Goal: Information Seeking & Learning: Learn about a topic

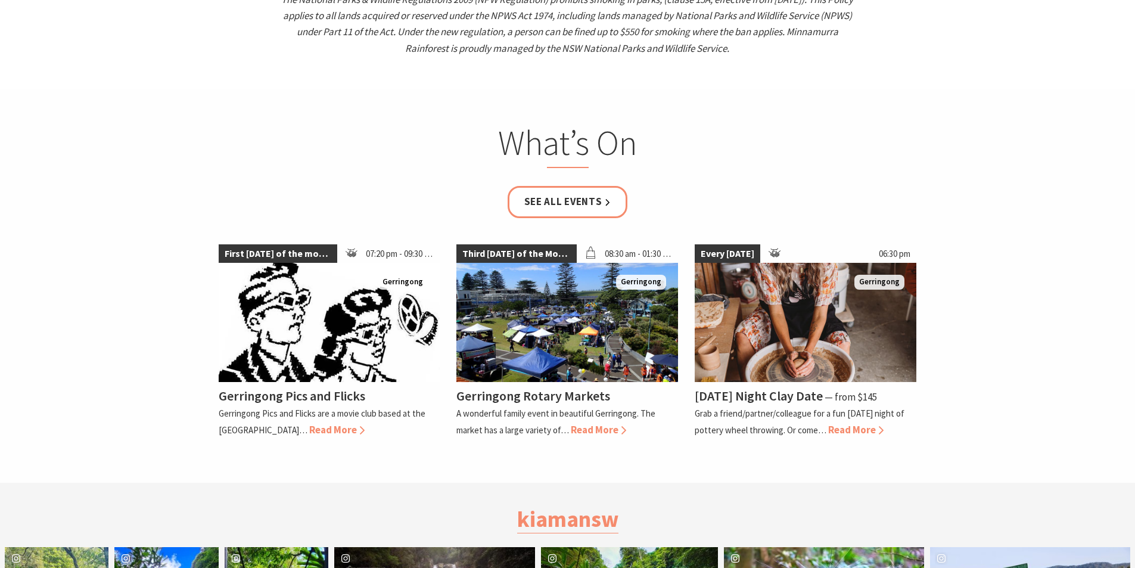
scroll to position [1847, 0]
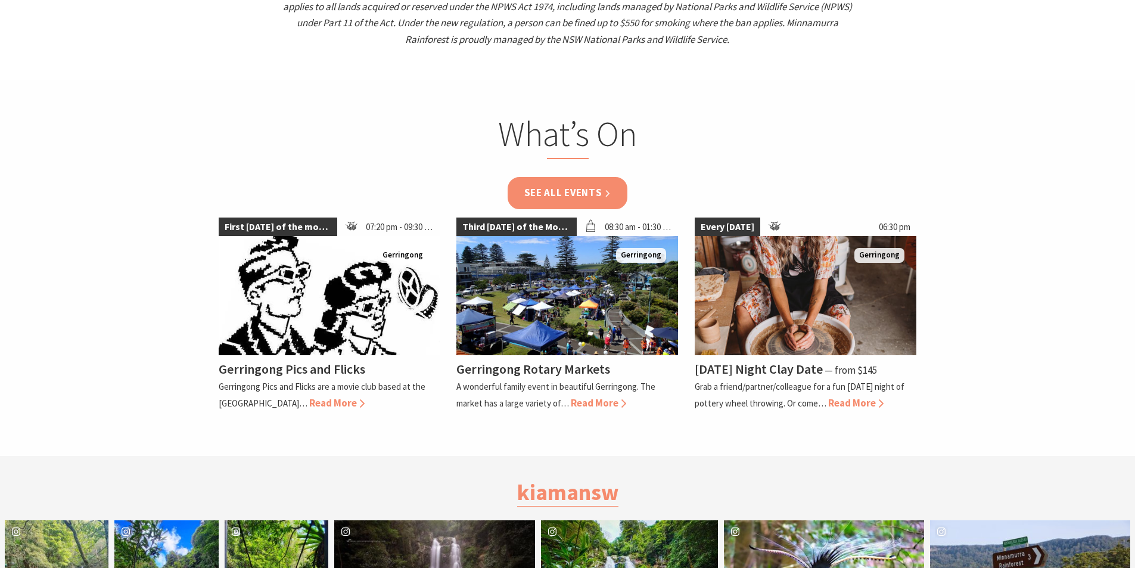
click at [576, 179] on link "See all Events" at bounding box center [568, 193] width 120 height 32
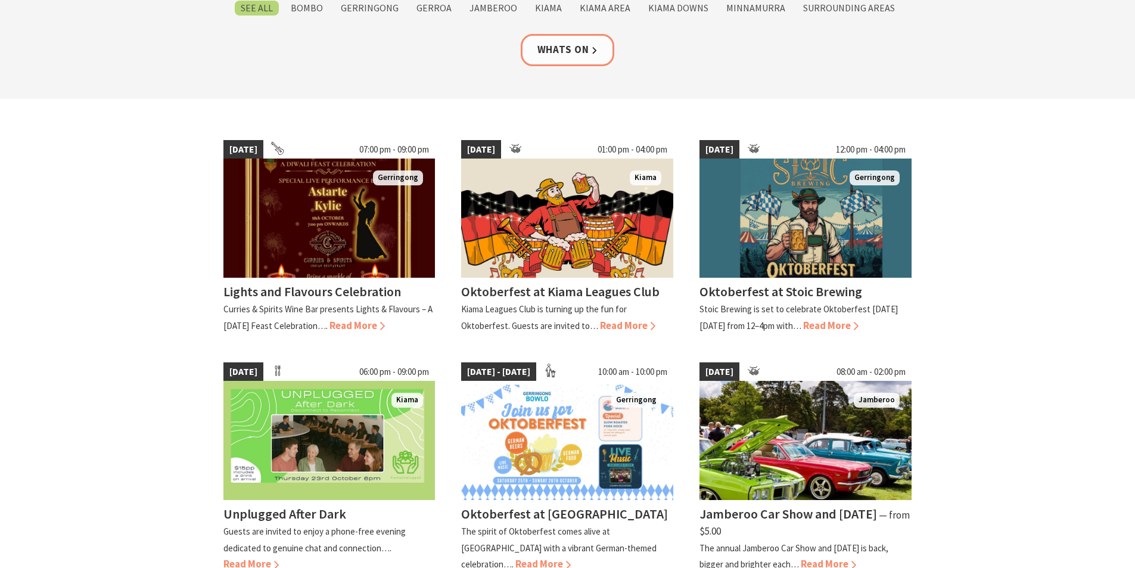
scroll to position [238, 0]
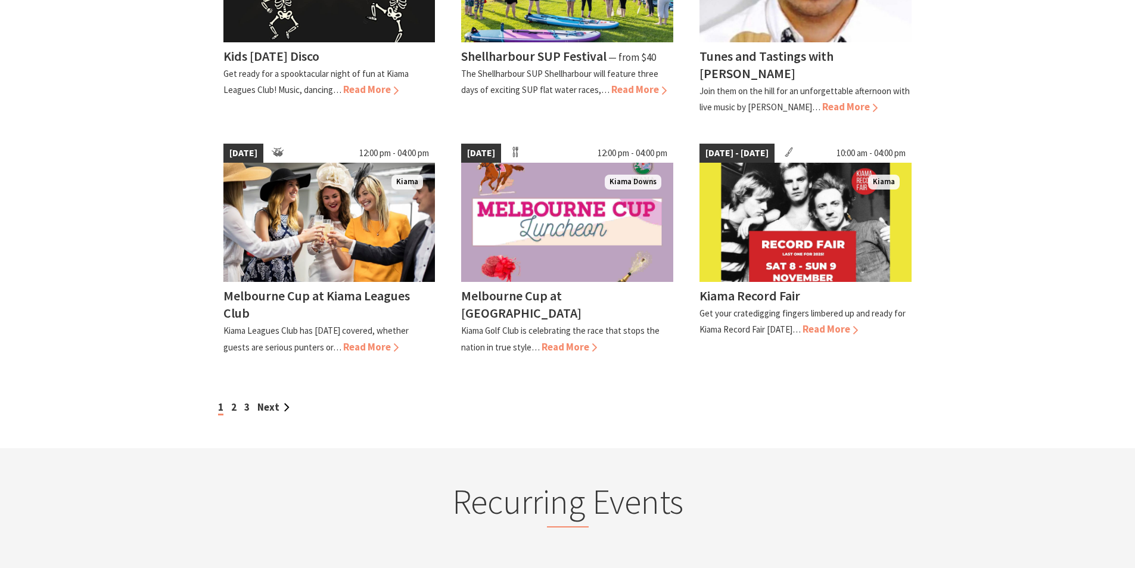
scroll to position [953, 0]
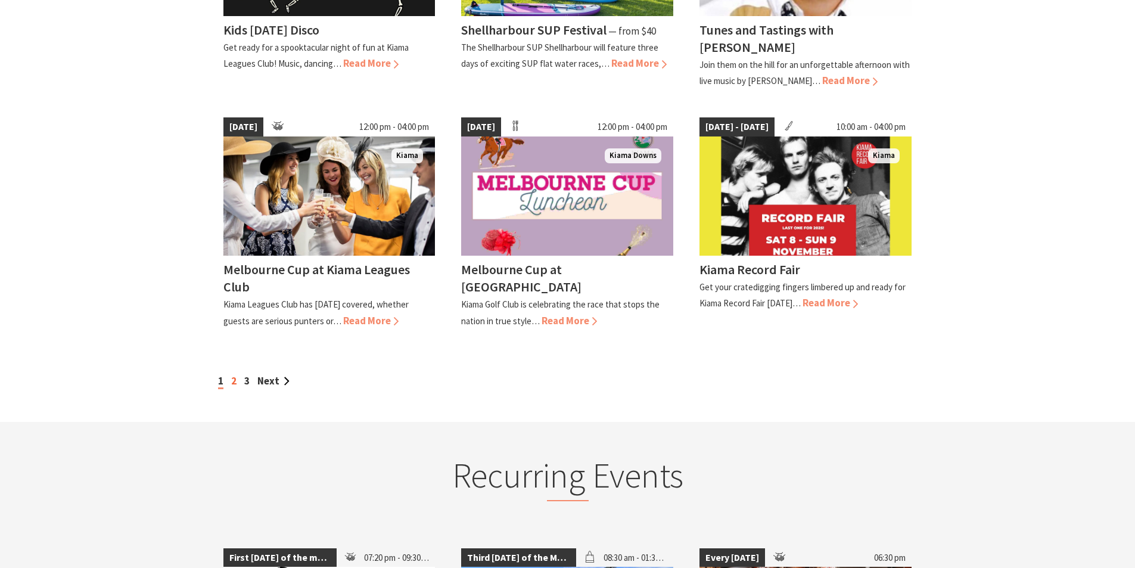
click at [233, 387] on link "2" at bounding box center [233, 380] width 5 height 13
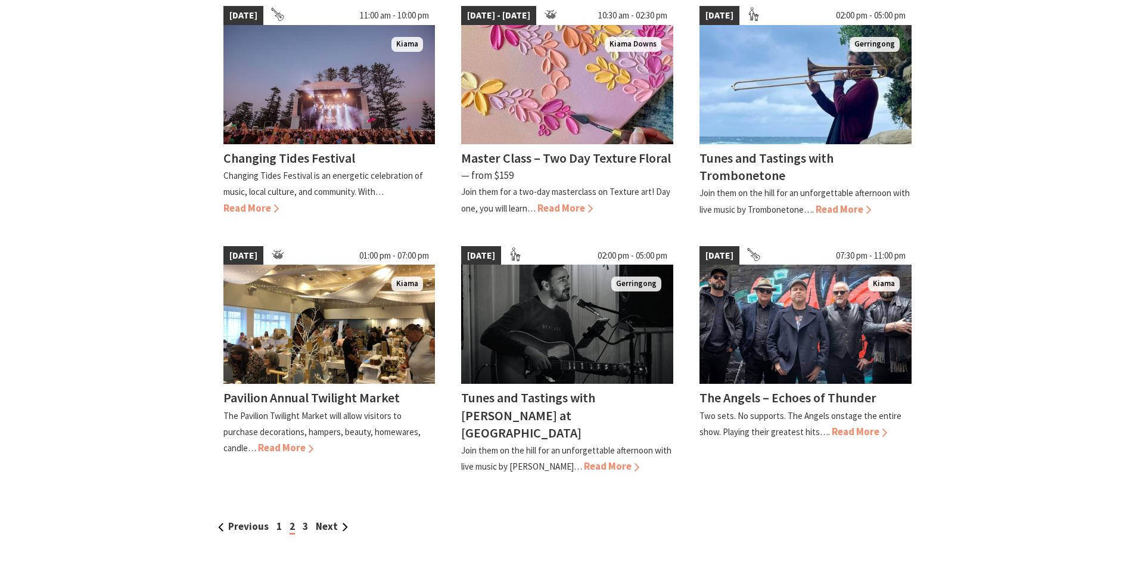
scroll to position [953, 0]
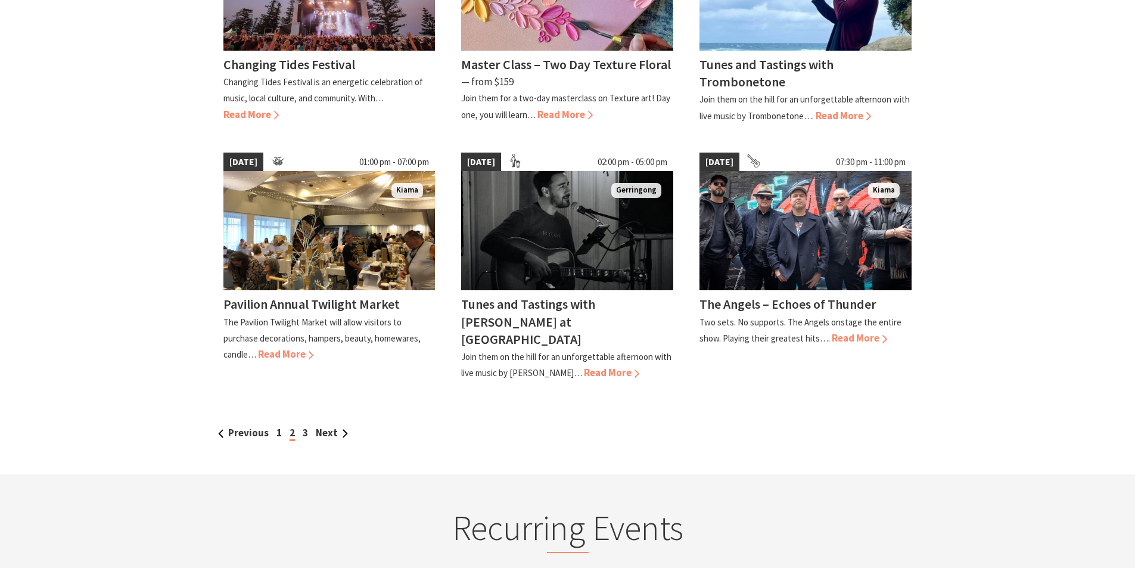
click at [298, 425] on div "Previous 1 2 3 Next" at bounding box center [567, 433] width 705 height 16
click at [303, 426] on link "3" at bounding box center [305, 432] width 5 height 13
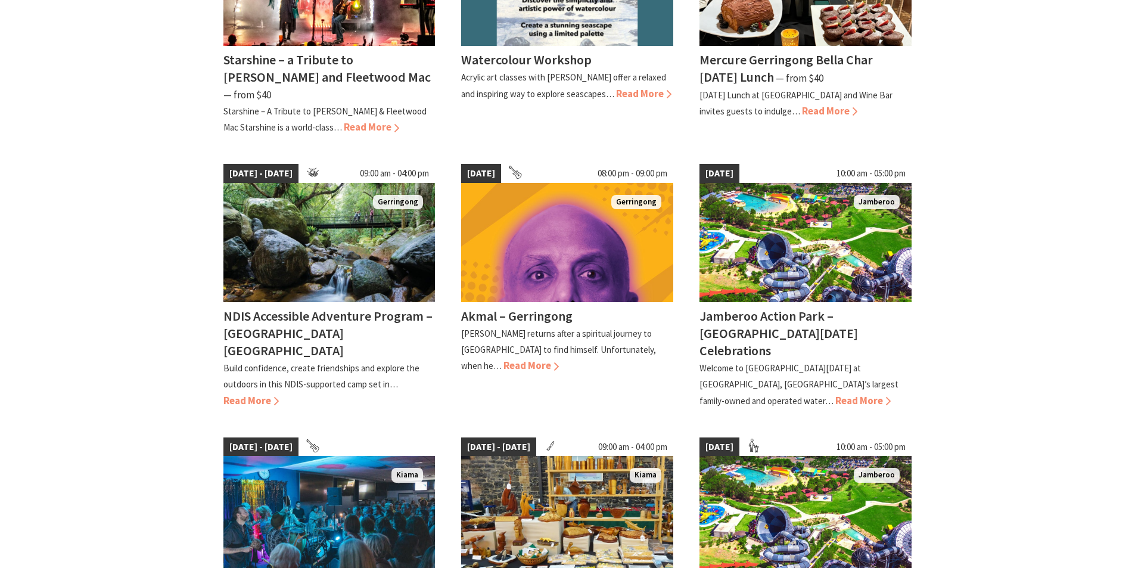
scroll to position [596, 0]
